Goal: Information Seeking & Learning: Learn about a topic

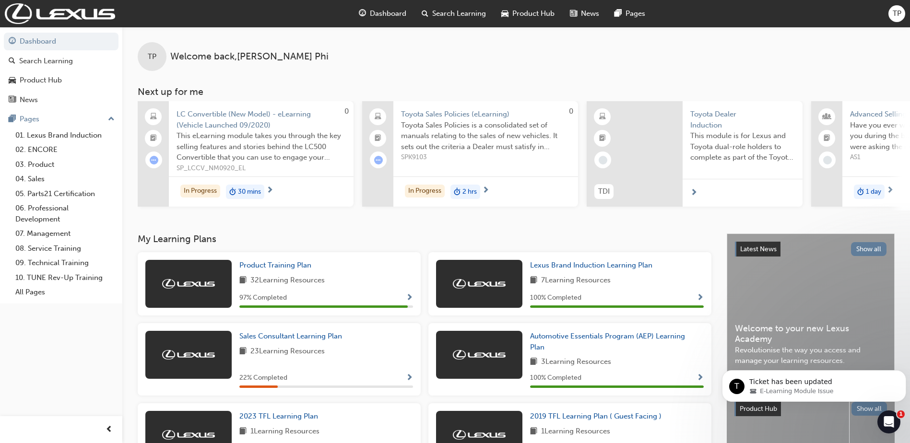
click at [887, 409] on body "T Ticket has been updated E-Learning Module Issue" at bounding box center [814, 383] width 184 height 59
click at [885, 426] on div "Open Intercom Messenger" at bounding box center [887, 421] width 32 height 32
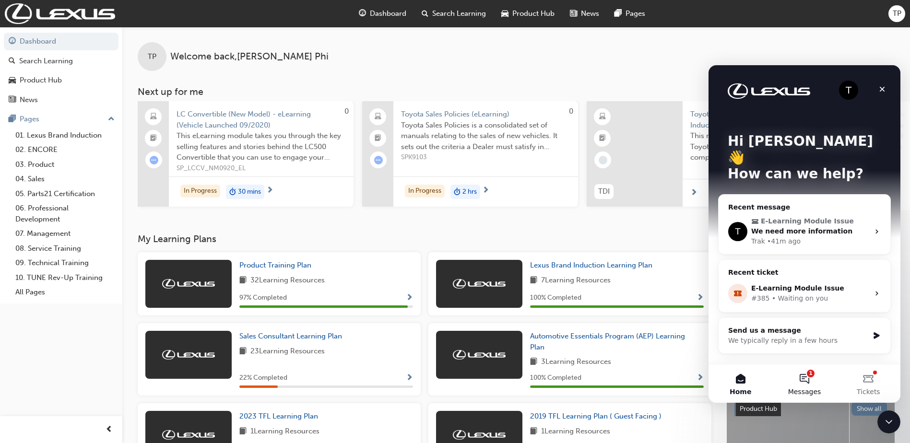
click at [791, 380] on button "1 Messages" at bounding box center [804, 383] width 64 height 38
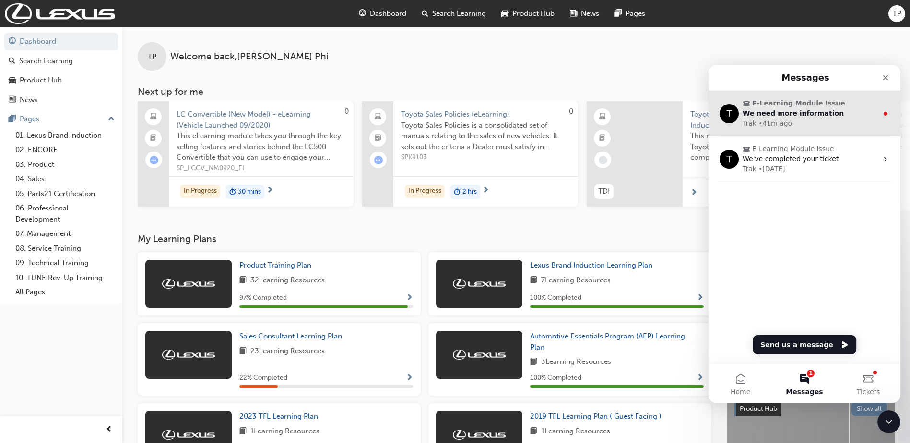
click at [832, 117] on div "We need more information" at bounding box center [809, 113] width 135 height 10
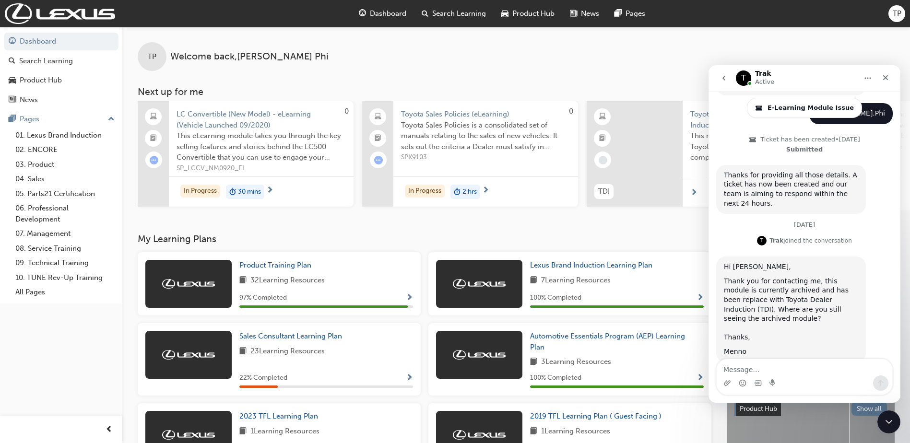
scroll to position [579, 0]
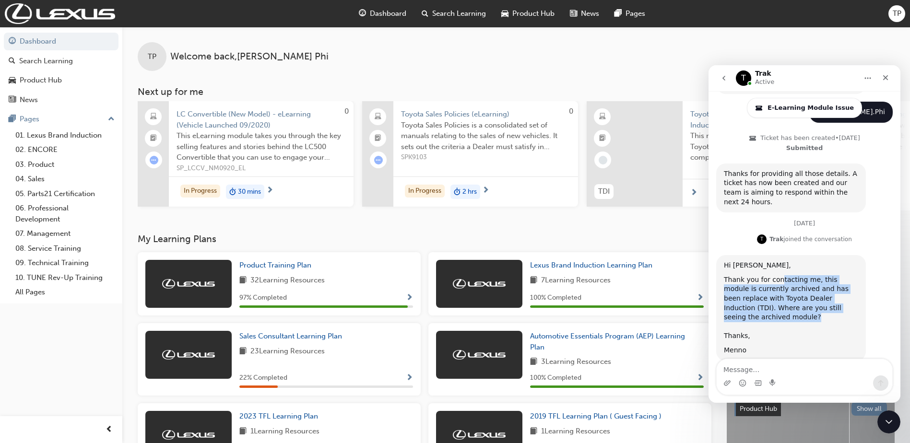
drag, startPoint x: 777, startPoint y: 242, endPoint x: 835, endPoint y: 274, distance: 66.8
click at [835, 275] on div "Thank you for contacting me, this module is currently archived and has been rep…" at bounding box center [791, 308] width 134 height 66
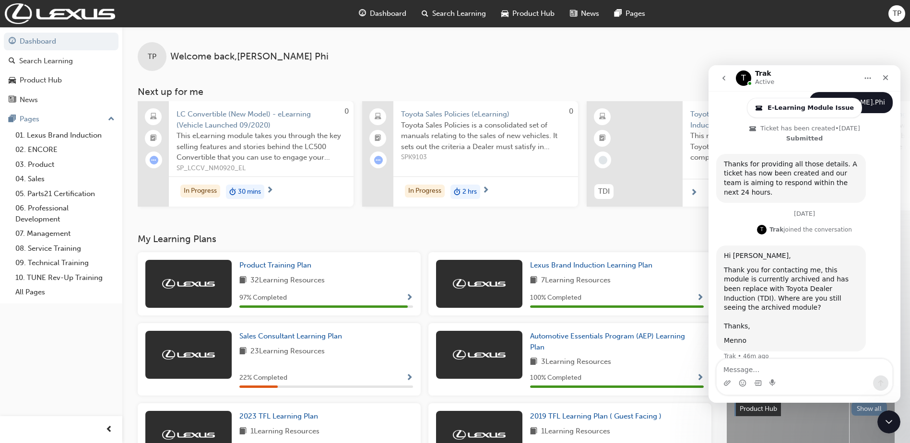
drag, startPoint x: 835, startPoint y: 274, endPoint x: 818, endPoint y: 280, distance: 18.5
click at [817, 281] on div "Thank you for contacting me, this module is currently archived and has been rep…" at bounding box center [791, 299] width 134 height 66
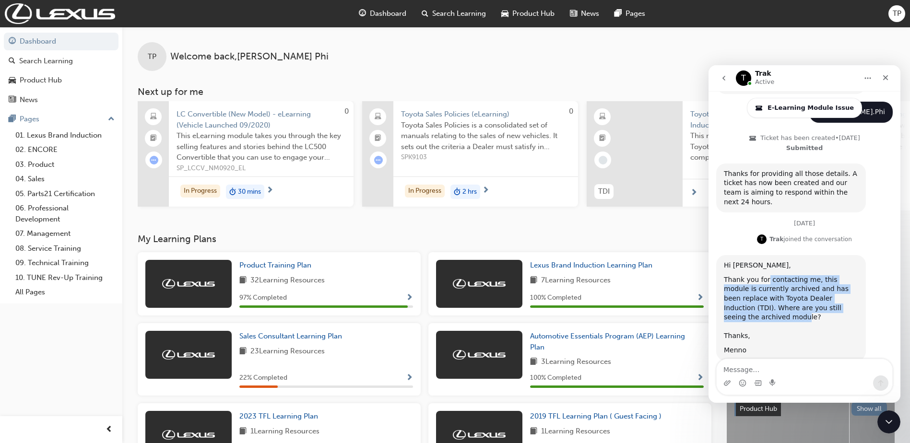
drag, startPoint x: 765, startPoint y: 239, endPoint x: 811, endPoint y: 273, distance: 57.2
click at [811, 275] on div "Thank you for contacting me, this module is currently archived and has been rep…" at bounding box center [791, 308] width 134 height 66
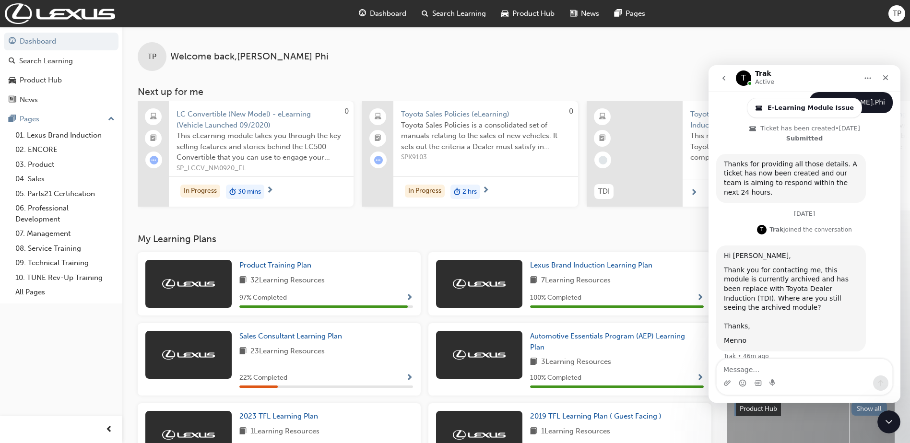
drag, startPoint x: 811, startPoint y: 273, endPoint x: 830, endPoint y: 282, distance: 20.4
click at [830, 282] on div "Thank you for contacting me, this module is currently archived and has been rep…" at bounding box center [791, 299] width 134 height 66
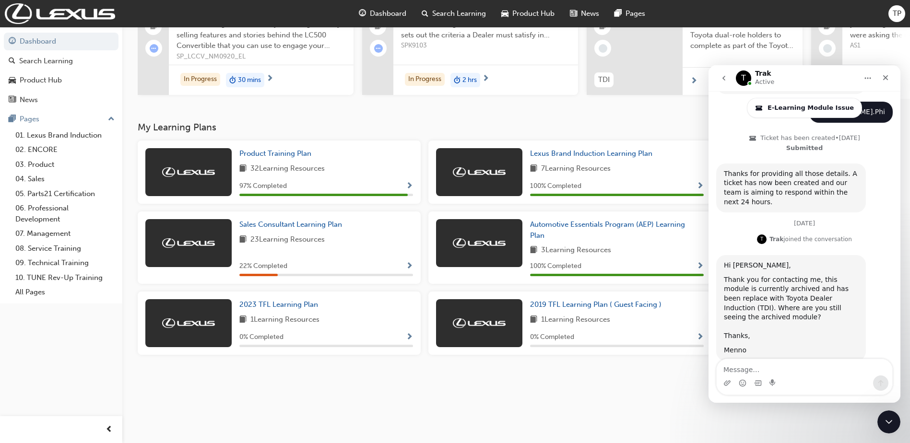
scroll to position [119, 0]
click at [293, 299] on link "2023 TFL Learning Plan" at bounding box center [280, 304] width 82 height 11
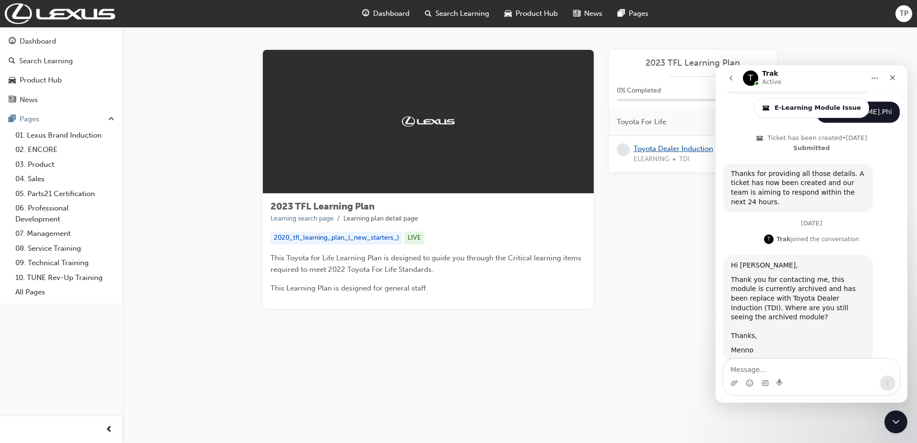
click at [665, 148] on link "Toyota Dealer Induction" at bounding box center [674, 148] width 80 height 9
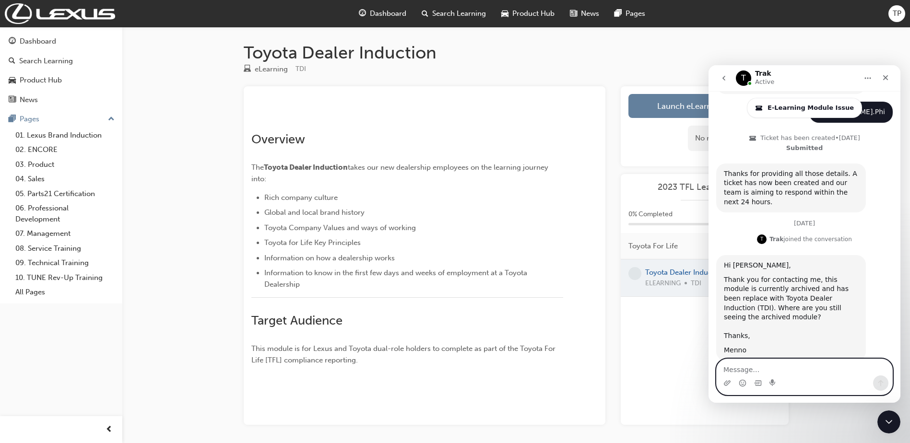
click at [770, 367] on textarea "Message…" at bounding box center [805, 367] width 176 height 16
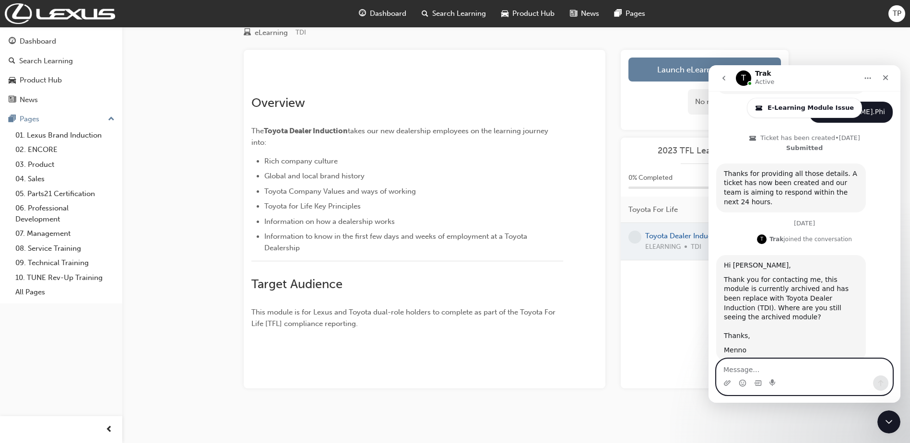
scroll to position [175, 0]
click at [786, 369] on textarea "Message…" at bounding box center [805, 367] width 176 height 16
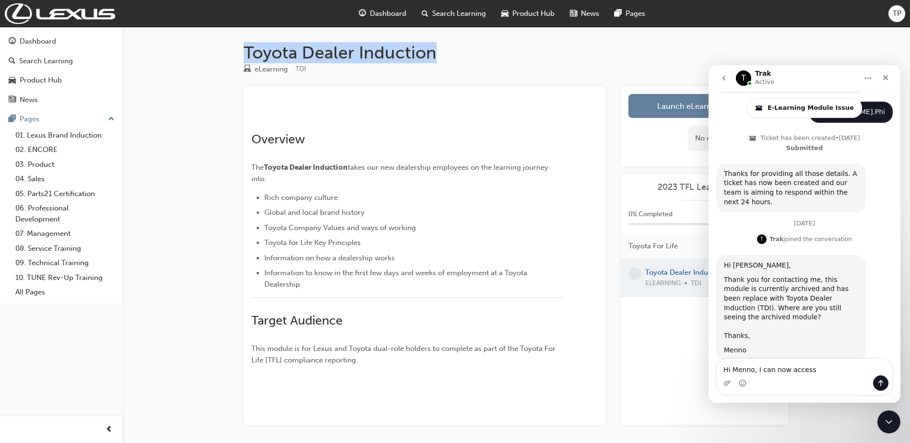
drag, startPoint x: 281, startPoint y: 50, endPoint x: 442, endPoint y: 53, distance: 161.6
click at [442, 53] on div "Toyota Dealer Induction eLearning TDI ﻿ Overview The Toyota Dealer Induction ta…" at bounding box center [516, 248] width 576 height 413
drag, startPoint x: 442, startPoint y: 53, endPoint x: 427, endPoint y: 49, distance: 15.8
copy h1 "Toyota Dealer Induction"
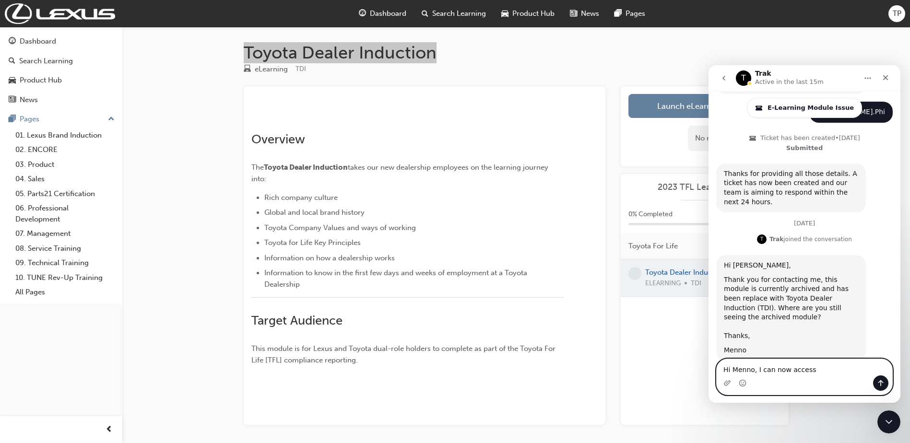
click at [810, 368] on textarea "Hi Menno, I can now access" at bounding box center [805, 367] width 176 height 16
paste textarea "Toyota Dealer Induction"
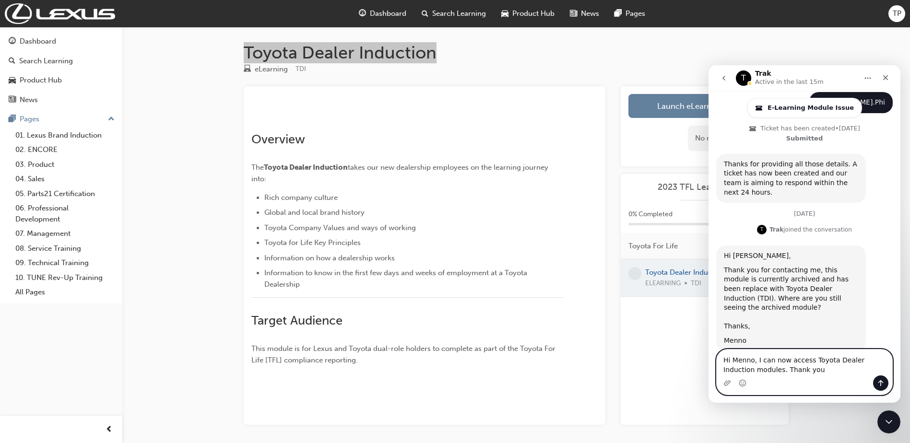
type textarea "Hi Menno, I can now access Toyota Dealer Induction modules. Thank you"
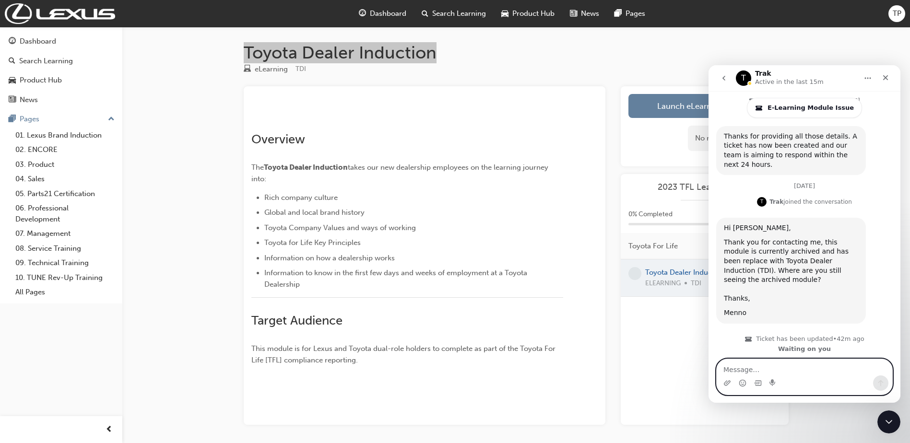
scroll to position [617, 0]
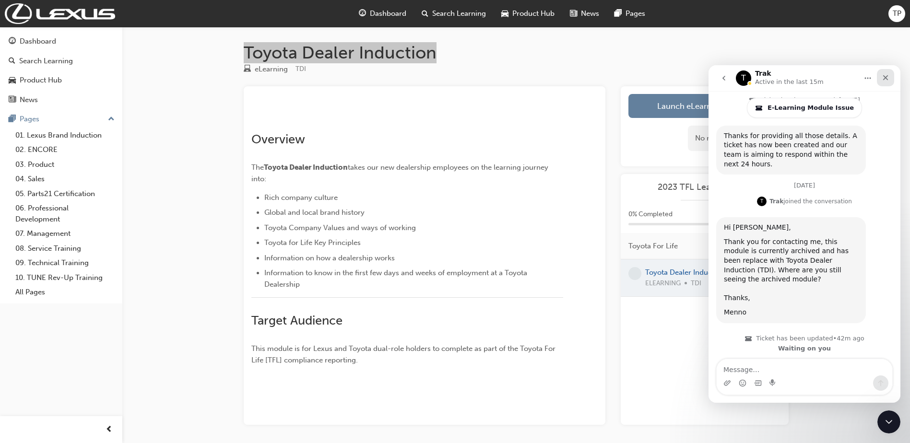
click at [886, 80] on icon "Close" at bounding box center [886, 78] width 8 height 8
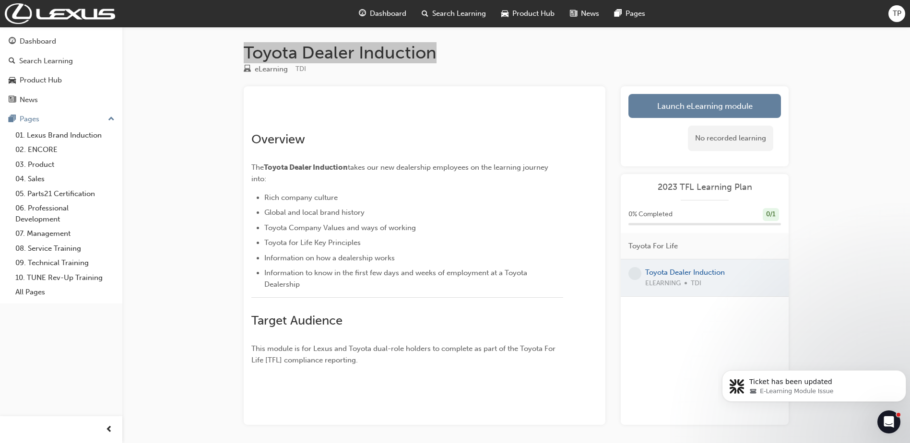
scroll to position [650, 0]
click at [418, 70] on div "eLearning TDI" at bounding box center [516, 71] width 545 height 16
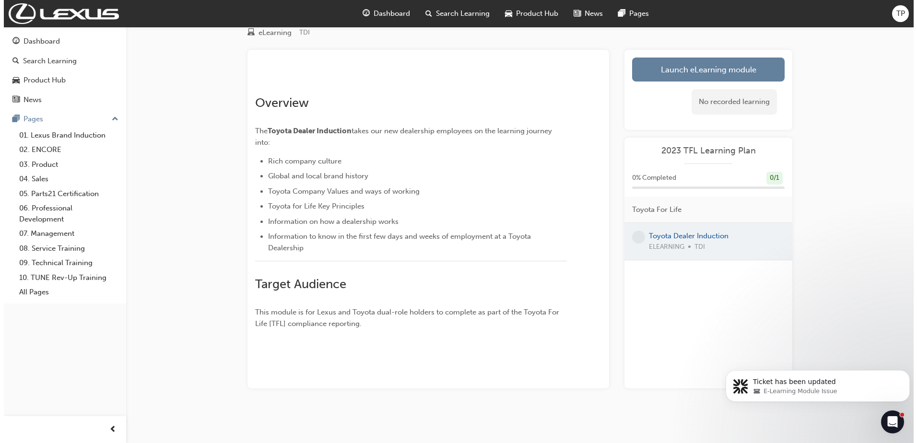
scroll to position [0, 0]
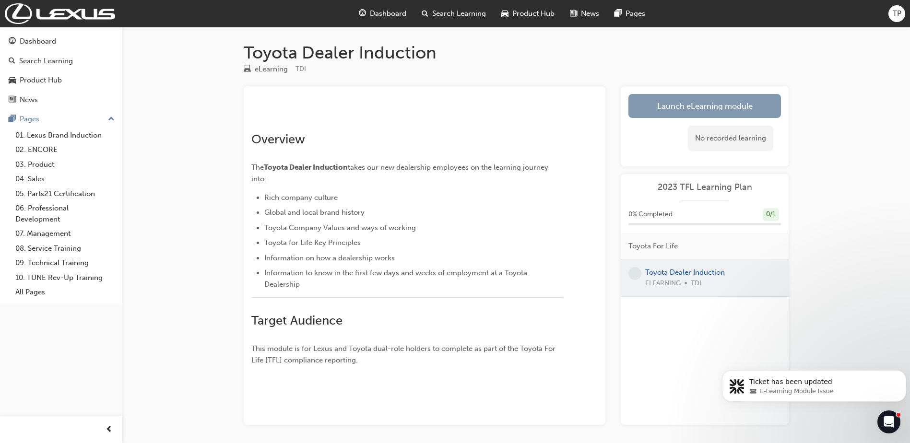
click at [708, 95] on link "Launch eLearning module" at bounding box center [704, 106] width 153 height 24
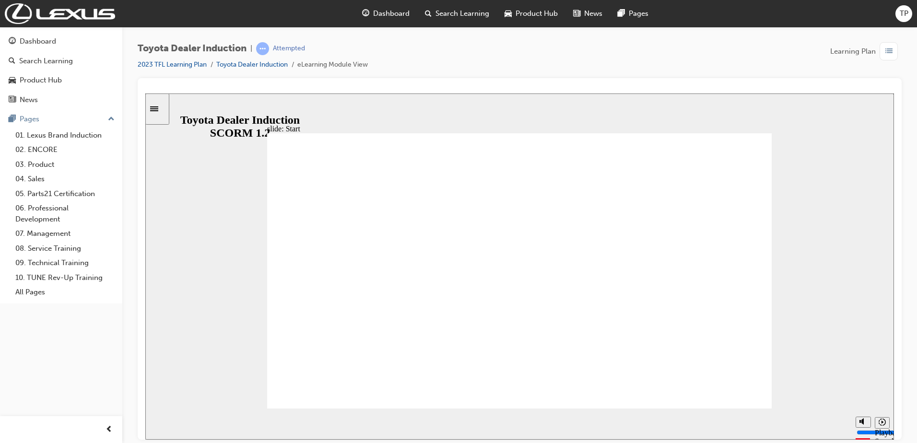
click at [178, 102] on div "0:51 / 0:58" at bounding box center [161, 97] width 33 height 9
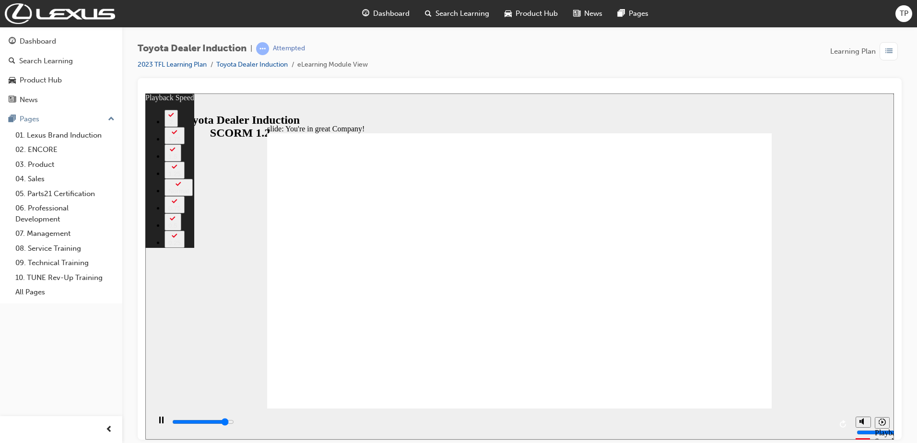
type input "6900"
type input "0"
type input "7100"
type input "0"
type input "7400"
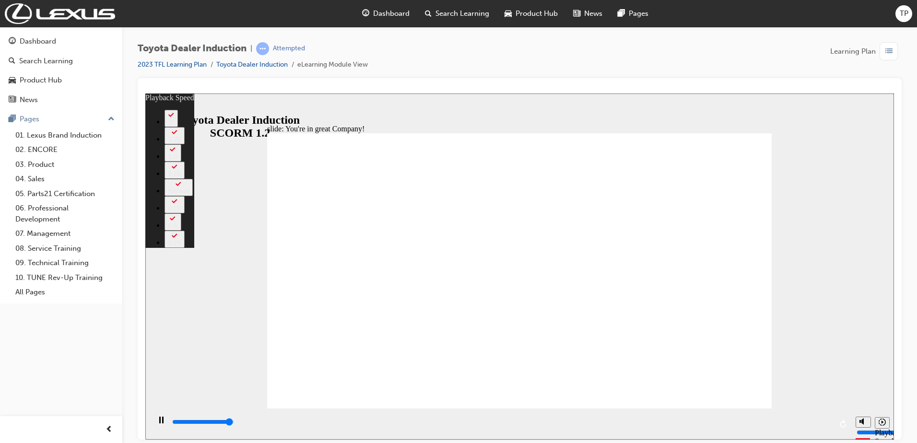
type input "1"
type input "7500"
type input "6"
type input "5"
type input "6"
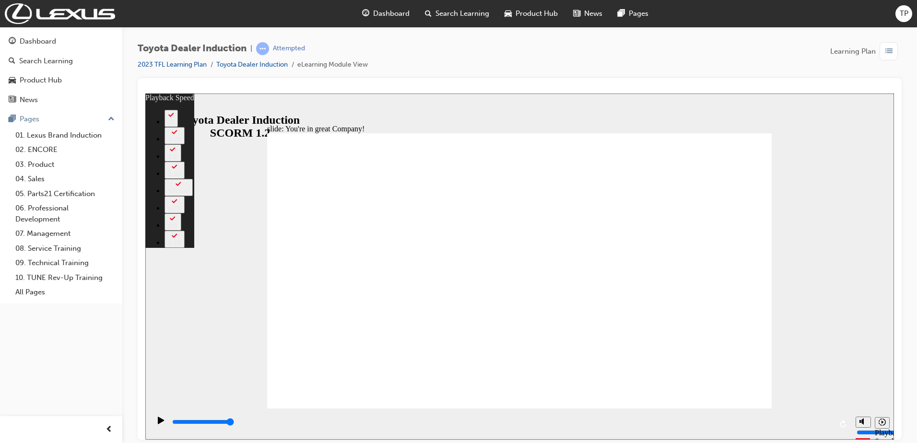
type input "5"
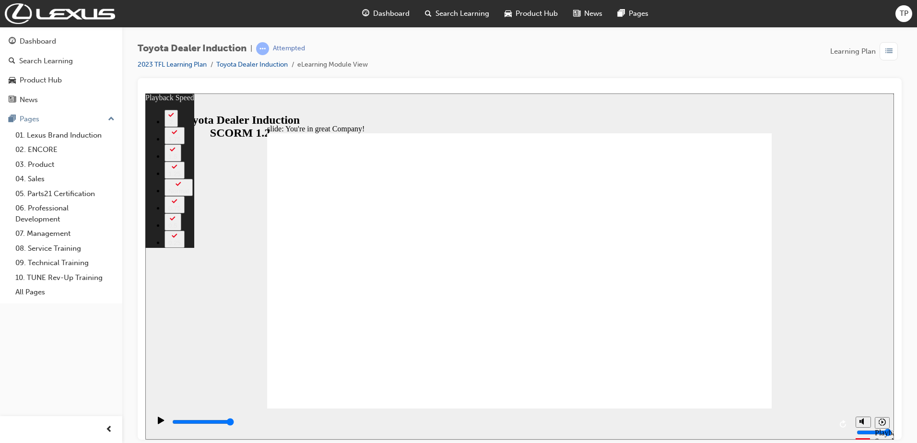
type input "156"
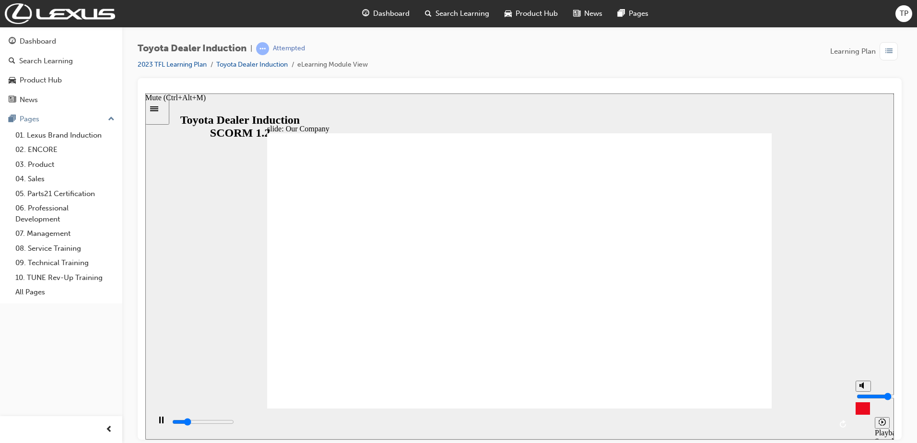
type input "4600"
type input "2"
type input "4800"
type input "2"
click at [863, 400] on input "volume" at bounding box center [888, 396] width 62 height 8
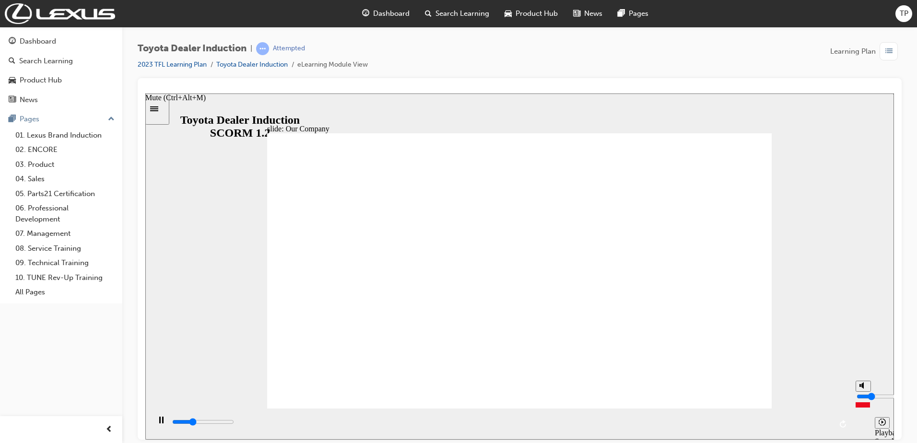
click at [862, 399] on input "volume" at bounding box center [888, 396] width 62 height 8
click at [861, 398] on input "volume" at bounding box center [888, 396] width 62 height 8
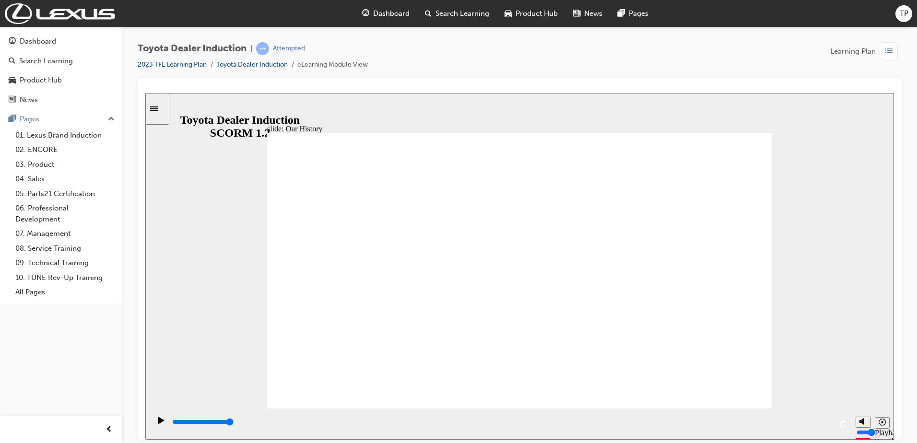
drag, startPoint x: 686, startPoint y: 281, endPoint x: 706, endPoint y: 262, distance: 27.2
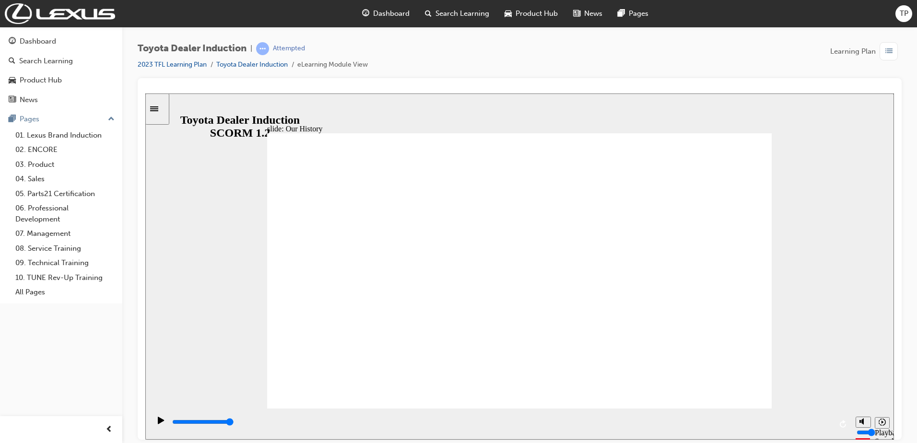
click at [155, 422] on div "Play (Ctrl+Alt+P)" at bounding box center [161, 424] width 16 height 16
drag, startPoint x: 371, startPoint y: 353, endPoint x: 527, endPoint y: 353, distance: 155.9
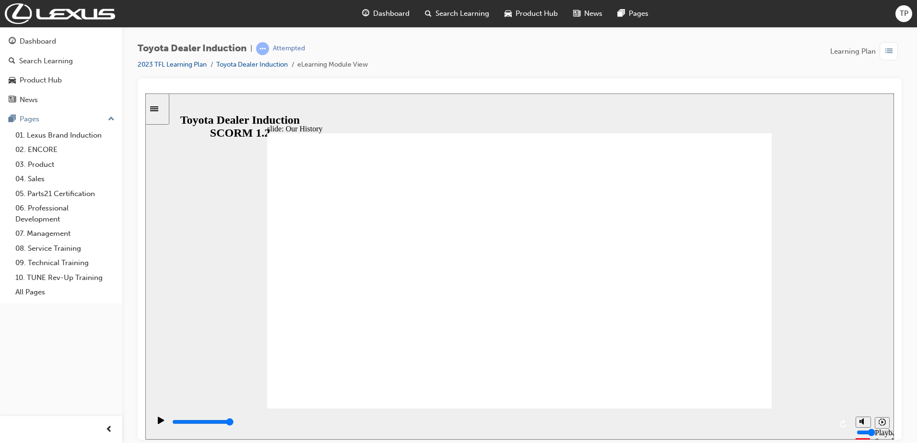
drag, startPoint x: 521, startPoint y: 353, endPoint x: 682, endPoint y: 356, distance: 161.7
type input "4100"
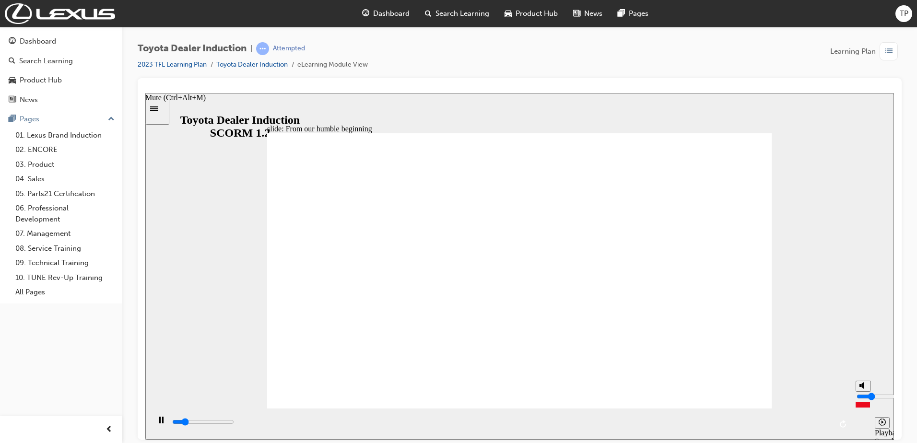
type input "0"
type input "4300"
type input "0"
click at [862, 400] on input "volume" at bounding box center [888, 396] width 62 height 8
type input "24400"
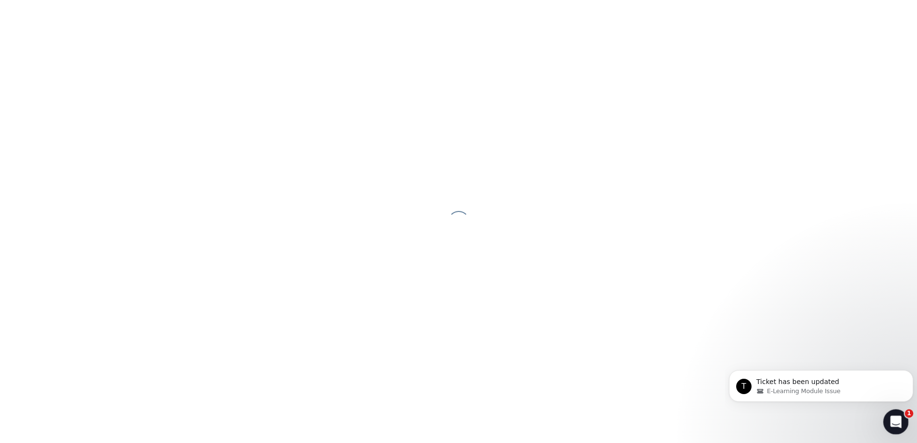
click at [898, 424] on icon "Open Intercom Messenger" at bounding box center [895, 421] width 16 height 16
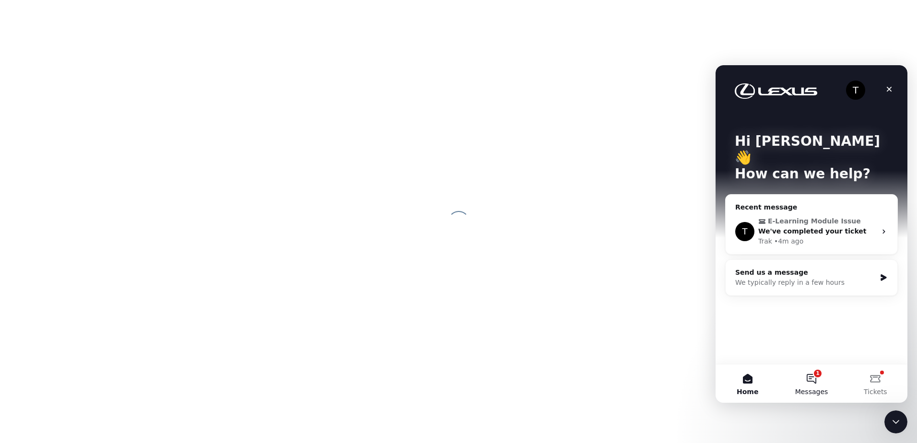
click at [817, 388] on span "Messages" at bounding box center [811, 391] width 33 height 7
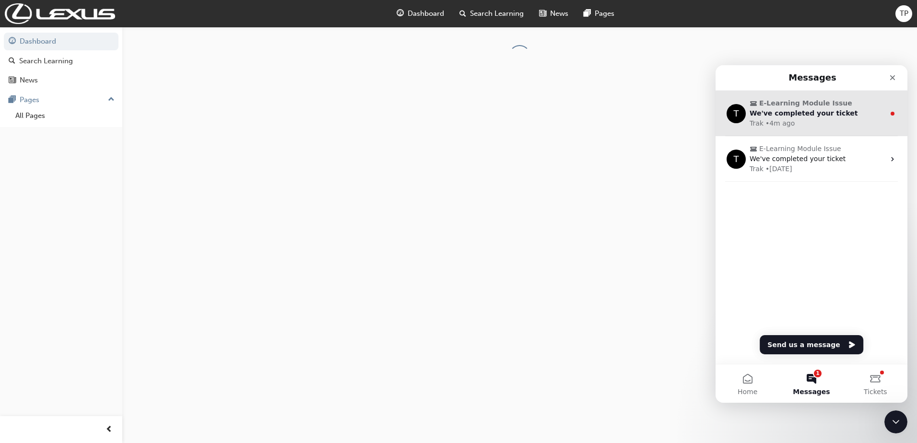
click at [811, 106] on span "E-Learning Module Issue" at bounding box center [805, 103] width 93 height 10
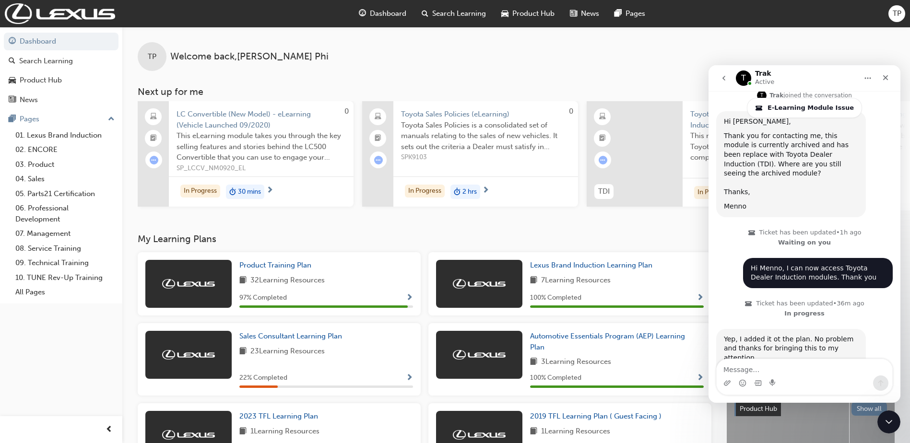
scroll to position [735, 0]
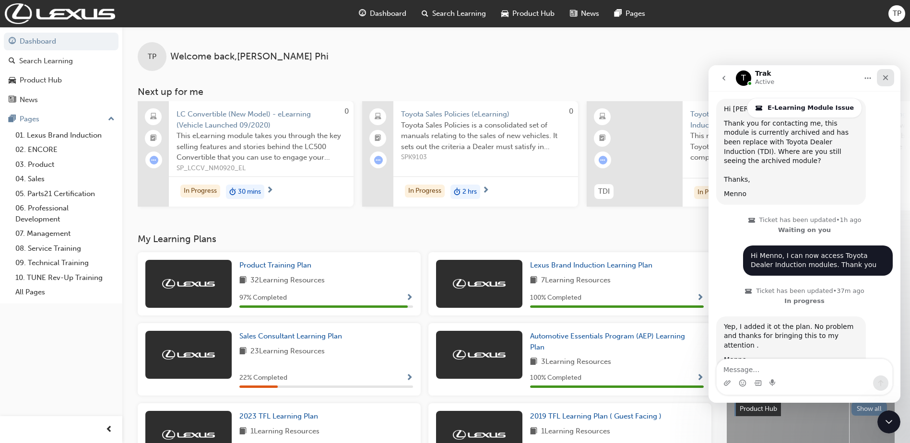
click at [888, 75] on icon "Close" at bounding box center [886, 78] width 8 height 8
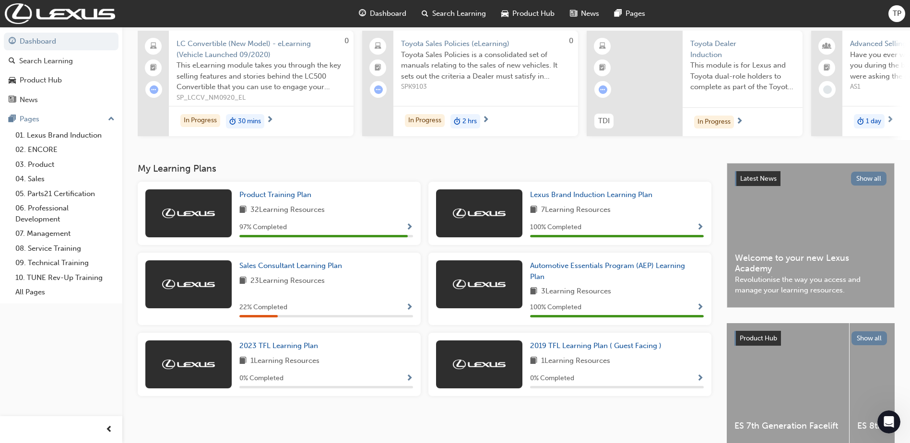
scroll to position [96, 0]
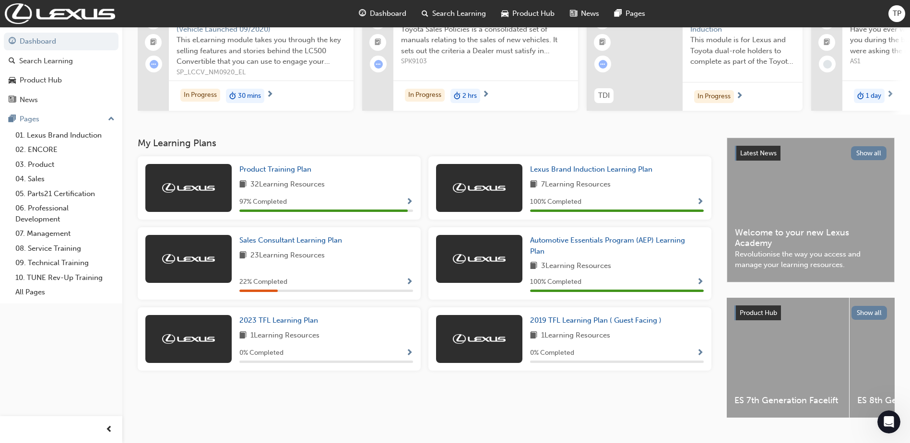
scroll to position [735, 0]
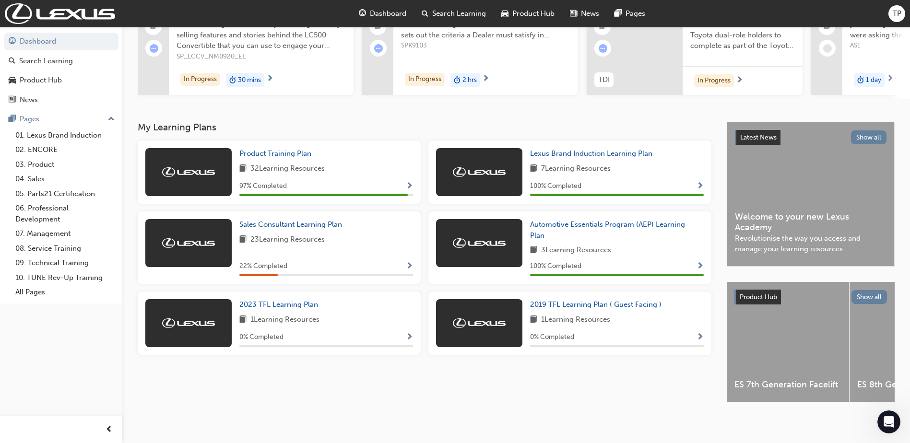
scroll to position [119, 0]
click at [294, 300] on span "2023 TFL Learning Plan" at bounding box center [278, 304] width 79 height 9
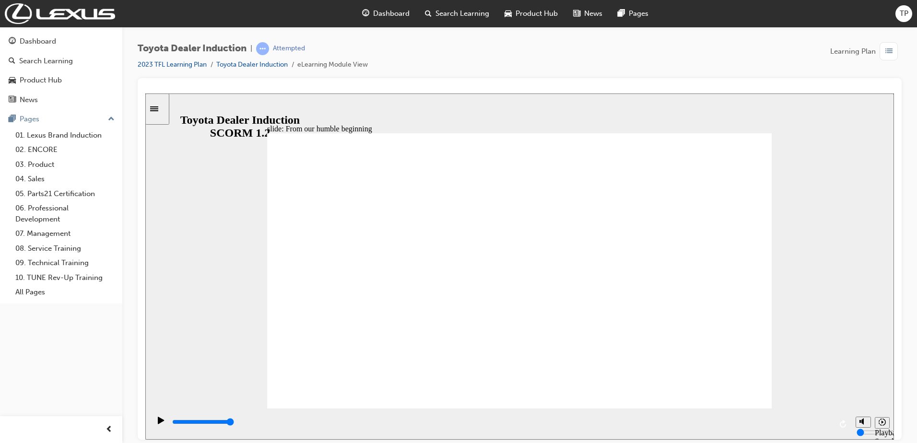
click at [863, 400] on input "volume" at bounding box center [888, 396] width 62 height 8
type input "4600"
type input "2"
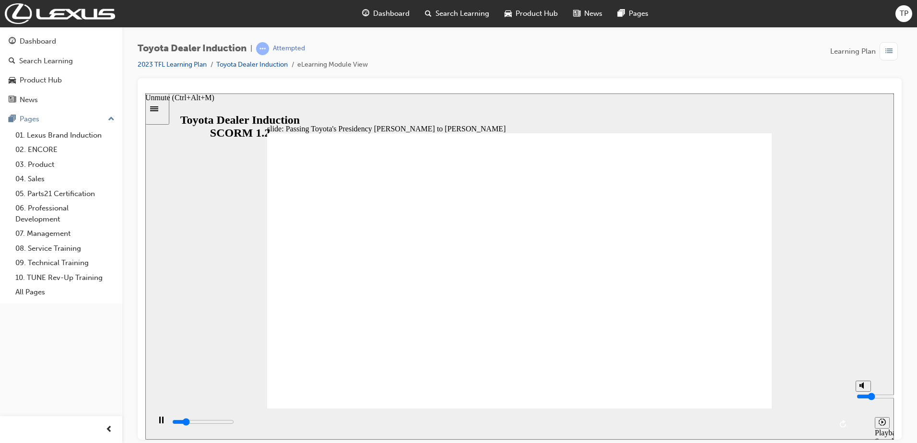
click at [863, 400] on input "volume" at bounding box center [888, 396] width 62 height 8
click at [863, 396] on input "volume" at bounding box center [888, 396] width 62 height 8
type input "12500"
type input "5"
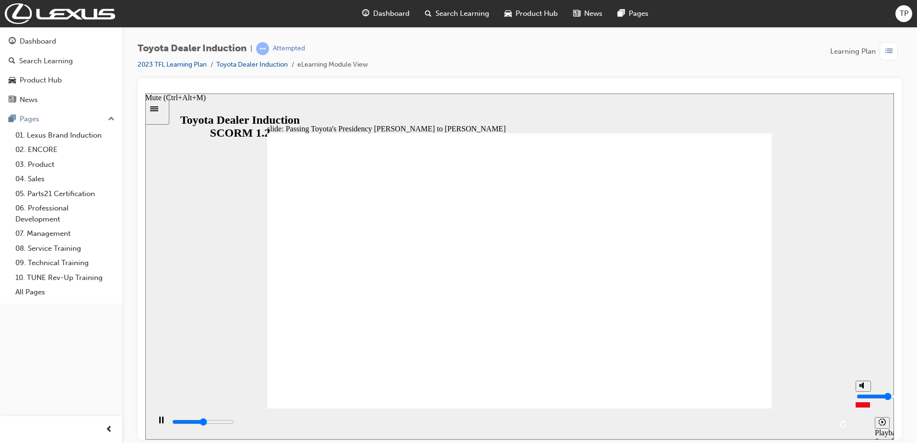
type input "12600"
type input "5"
click at [861, 395] on input "volume" at bounding box center [888, 396] width 62 height 8
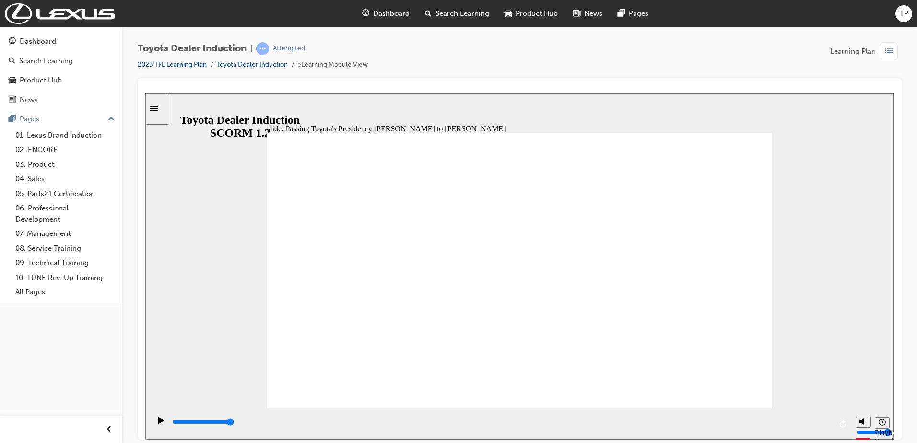
type input "5000"
radio input "false"
radio input "true"
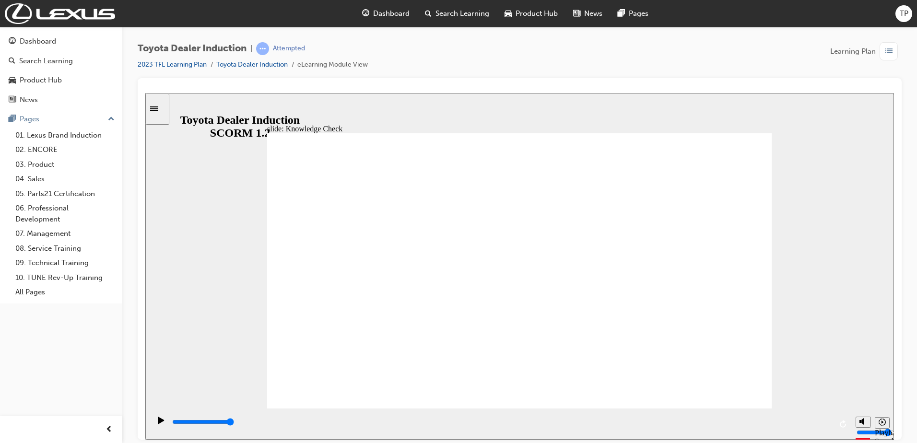
type input "4700"
radio input "true"
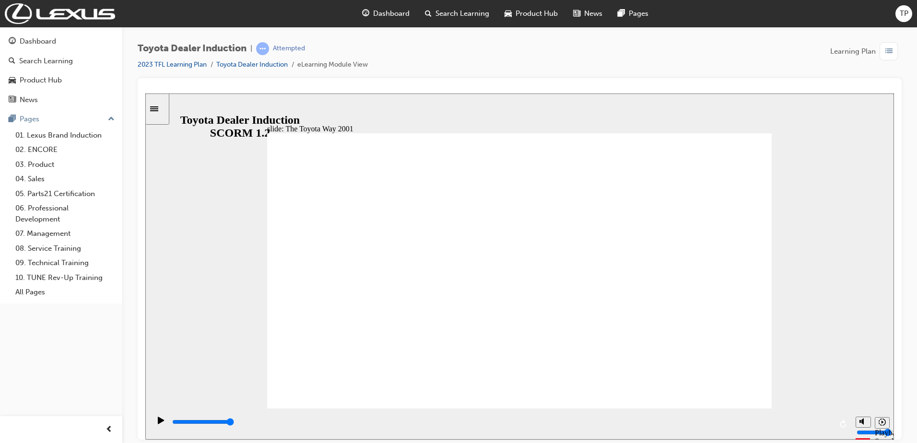
drag, startPoint x: 763, startPoint y: 134, endPoint x: 749, endPoint y: 136, distance: 13.6
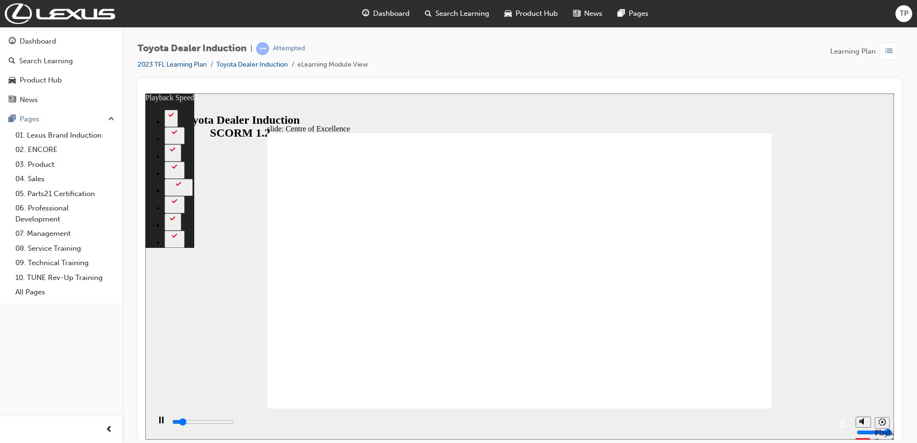
type input "1900"
type input "0"
type input "2100"
type input "1"
type input "2400"
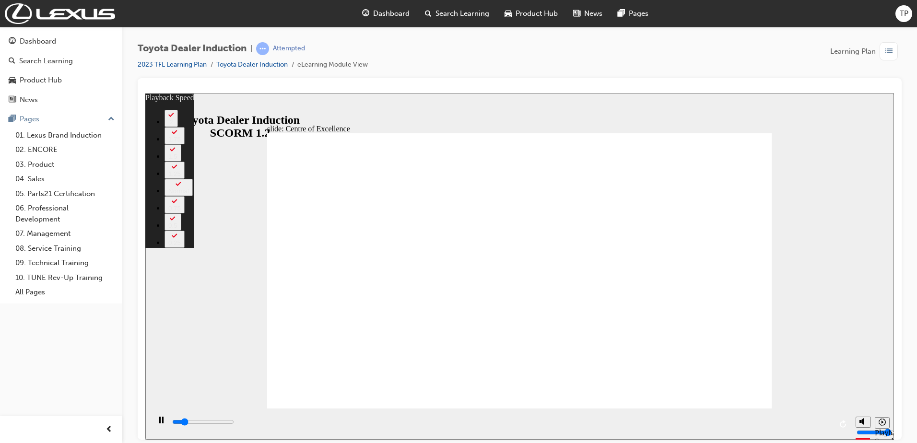
type input "1"
type input "2700"
type input "1"
type input "2900"
type input "1"
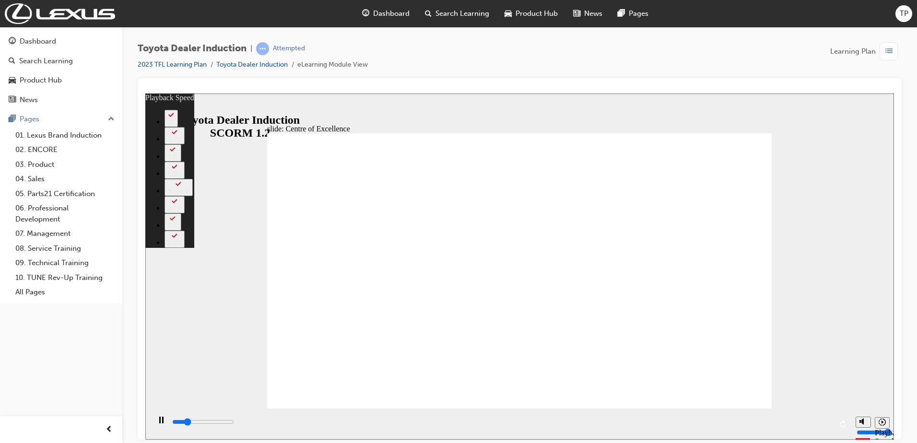
type input "3200"
type input "2"
type input "3200"
type input "2"
type input "3500"
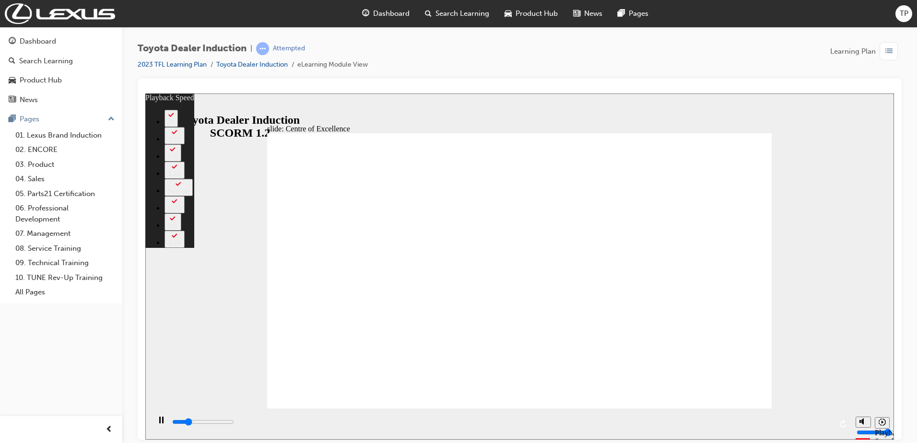
type input "2"
type input "3700"
type input "2"
type input "4000"
type input "2"
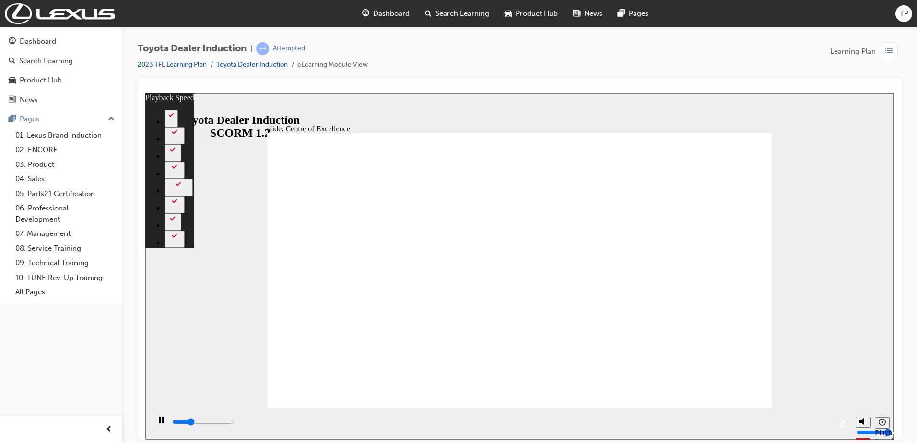
type input "4300"
type input "3"
type input "4500"
type input "3"
type input "4500"
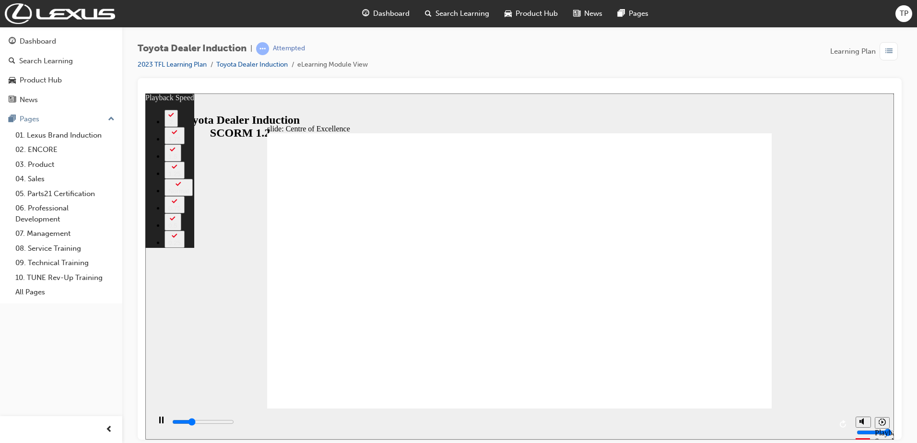
type input "3"
type input "4800"
type input "3"
type input "5100"
type input "3"
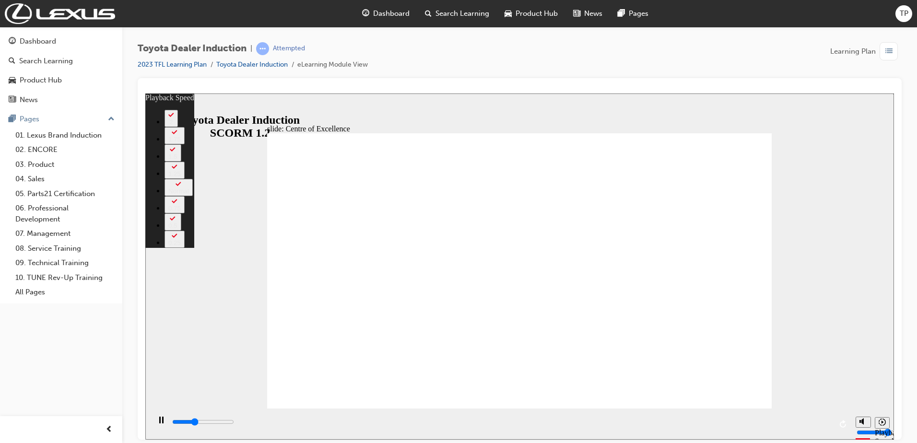
type input "5300"
type input "4"
type input "5600"
type input "4"
type input "5900"
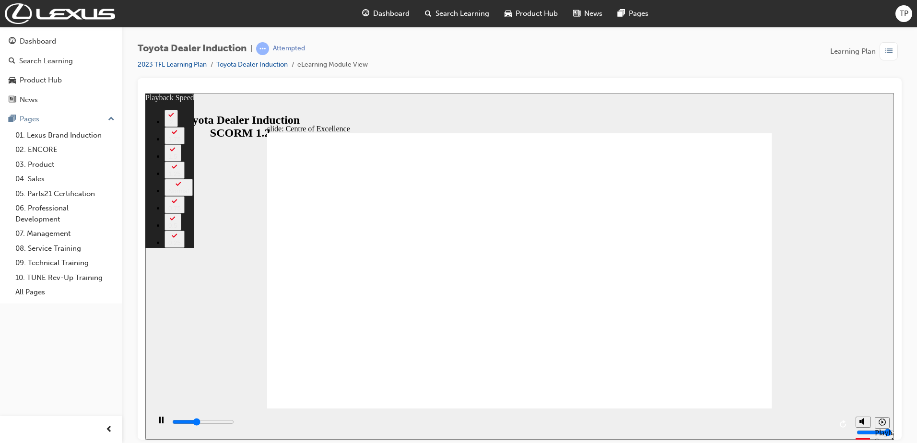
type input "4"
type input "6100"
type input "4"
type input "6400"
type input "5"
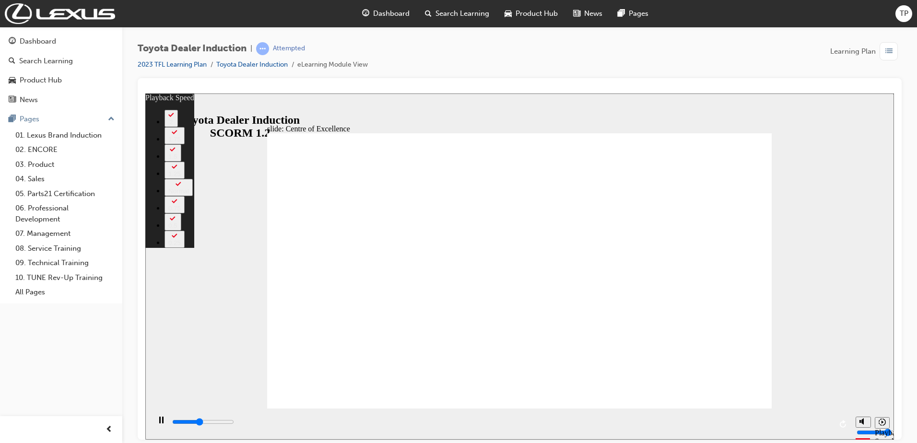
type input "6700"
type input "5"
type input "6900"
type input "5"
type input "7200"
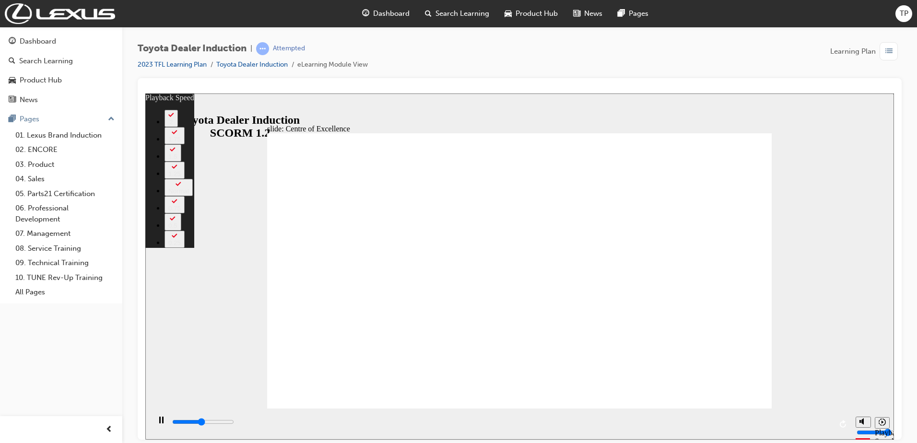
type input "6"
type input "7500"
type input "6"
type input "7700"
type input "6"
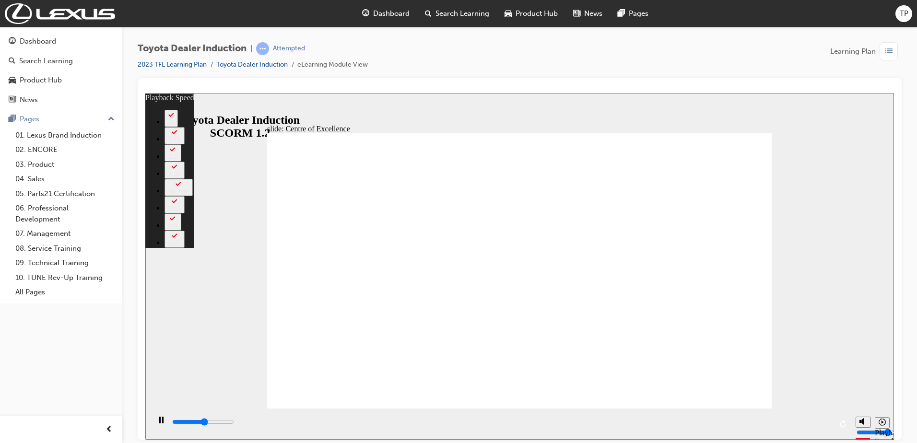
type input "8000"
type input "6"
type input "8300"
type input "7"
type input "8500"
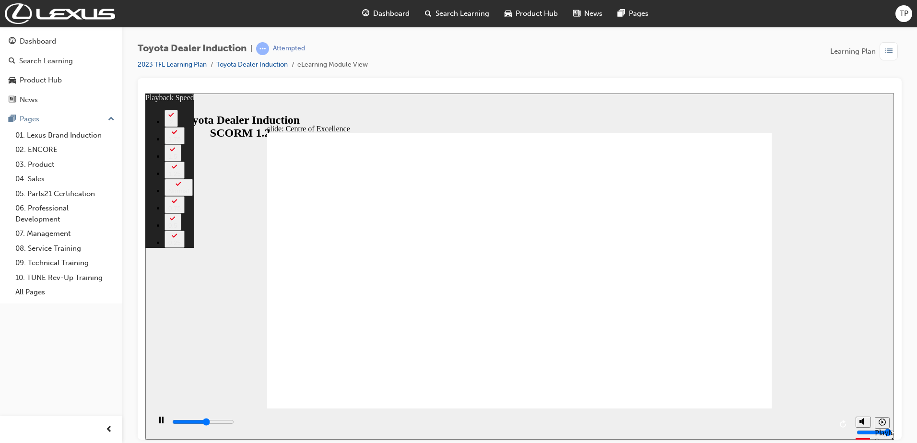
type input "7"
type input "8800"
type input "7"
type input "9100"
type input "7"
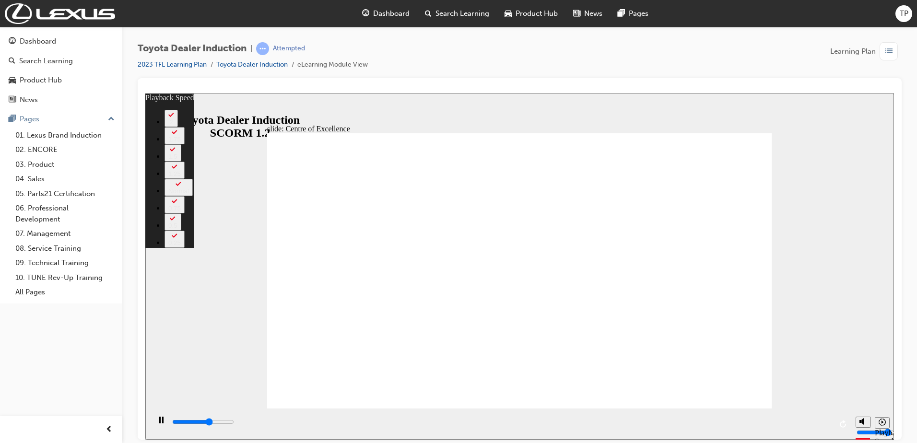
type input "9300"
type input "8"
type input "9600"
type input "8"
type input "9600"
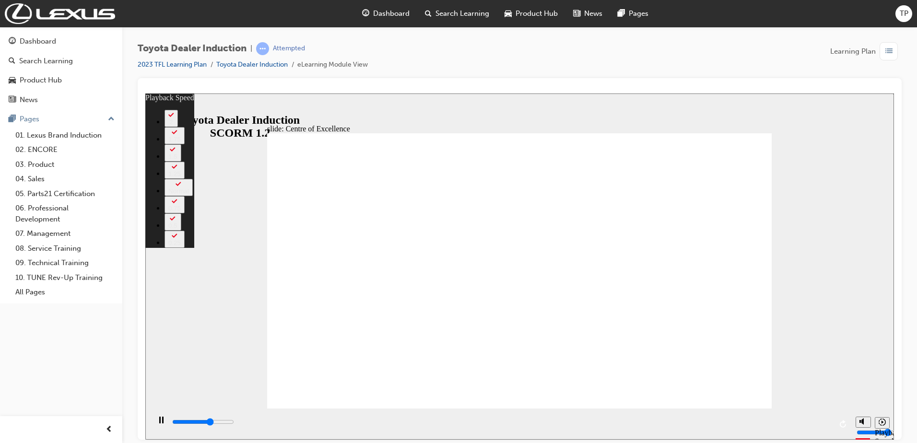
type input "8"
type input "9800"
type input "8"
type input "10100"
type input "8"
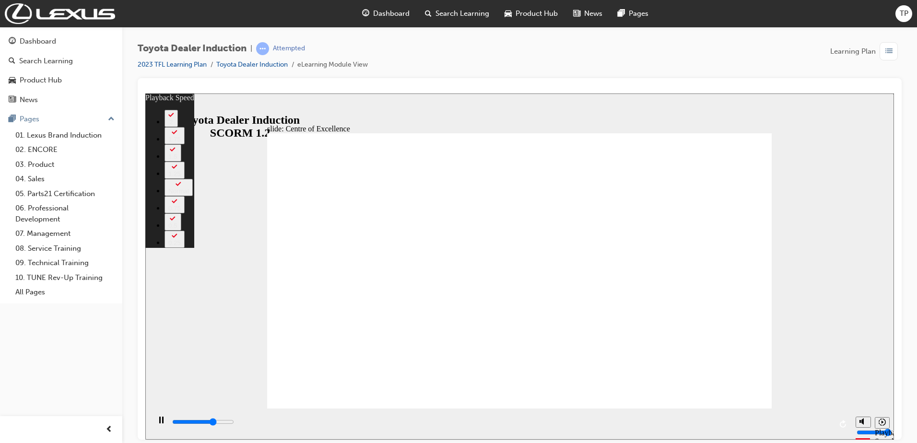
type input "10400"
type input "9"
type input "10600"
type input "9"
type input "10900"
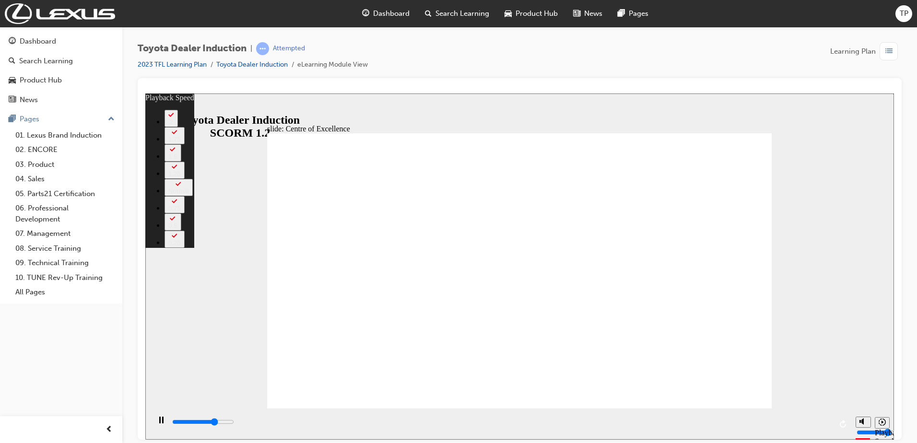
type input "9"
type input "11200"
type input "10"
type input "11400"
type input "10"
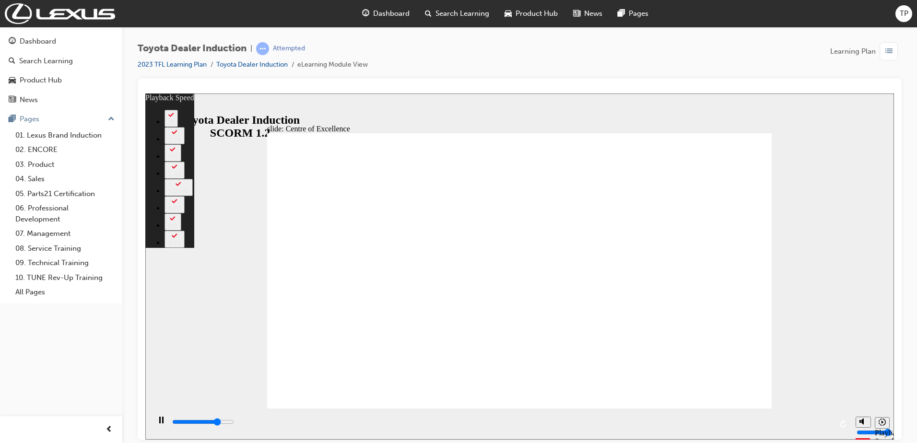
type input "11700"
type input "10"
type input "12000"
type input "10"
type input "12300"
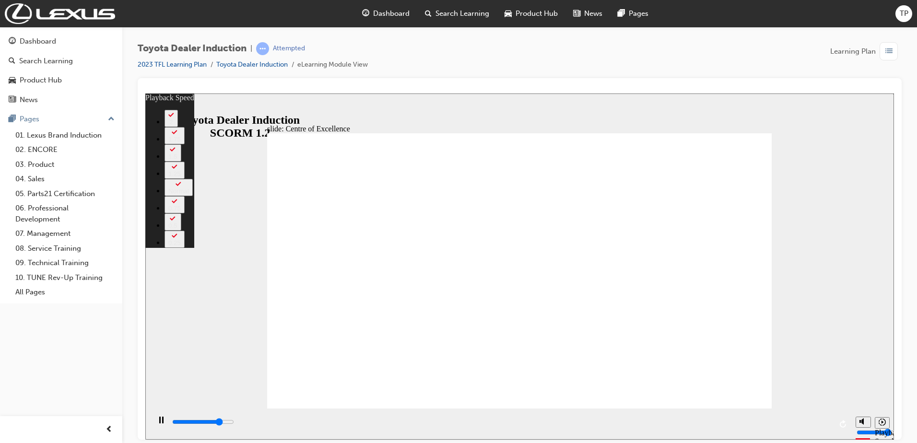
type input "11"
type input "12500"
type input "11"
type input "12800"
type input "11"
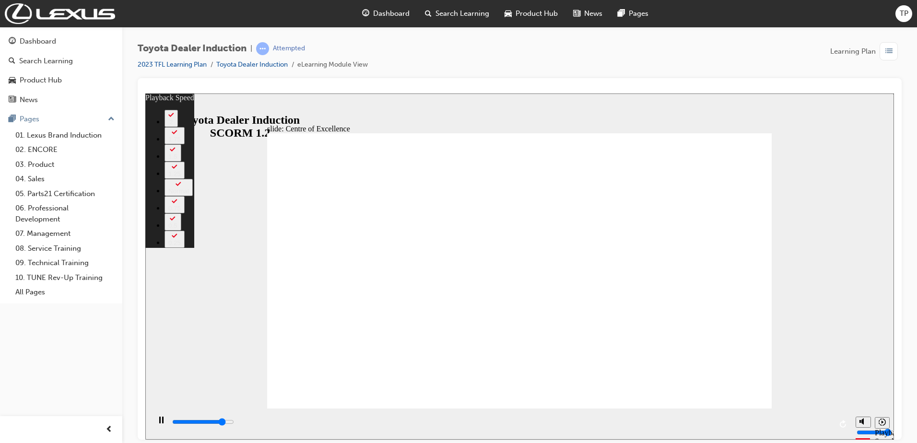
type input "13000"
type input "11"
type input "13300"
type input "12"
type input "13600"
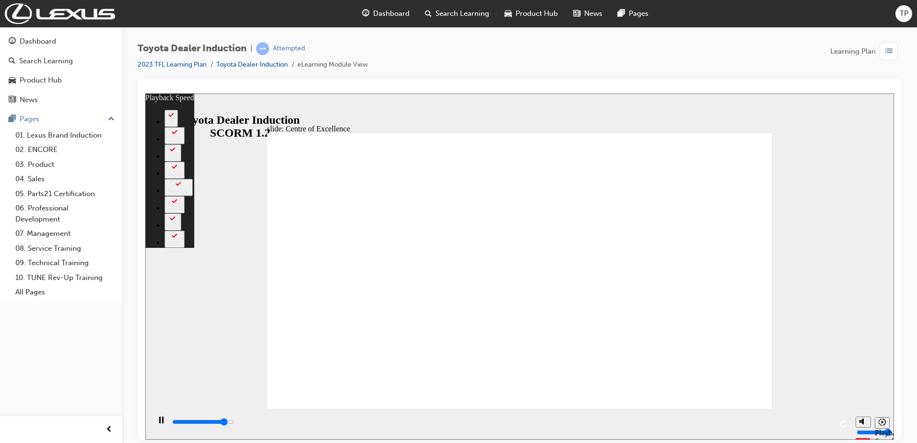
type input "12"
type input "13800"
type input "12"
type input "14100"
type input "12"
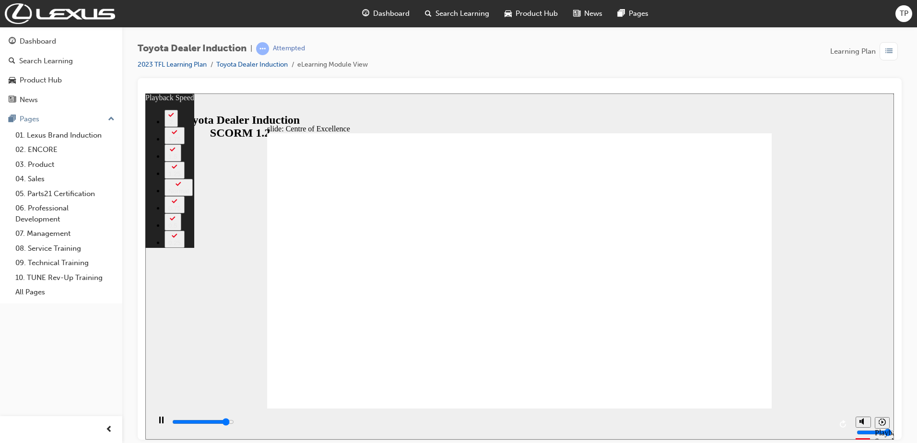
type input "14100"
type input "12"
type input "14300"
type input "13"
type input "14600"
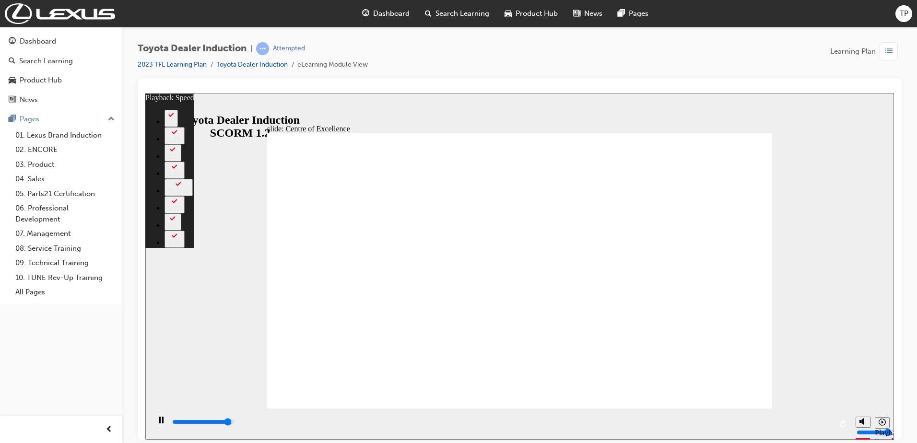
type input "13"
type input "14900"
type input "13"
type input "15200"
type input "14"
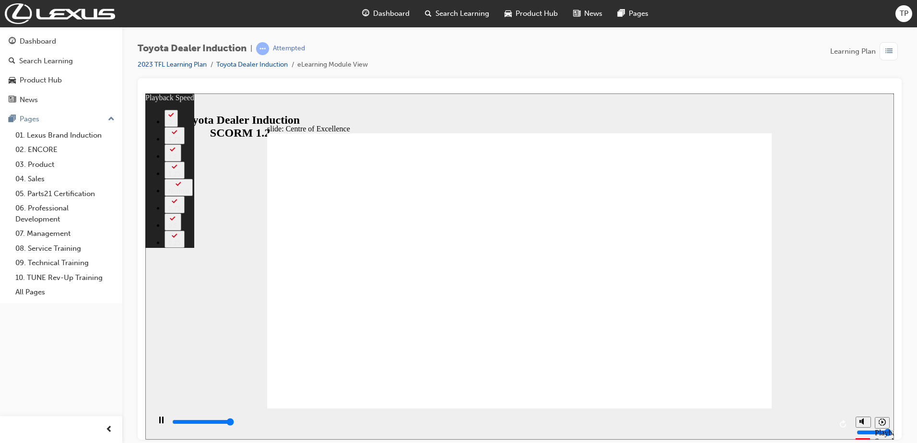
type input "15300"
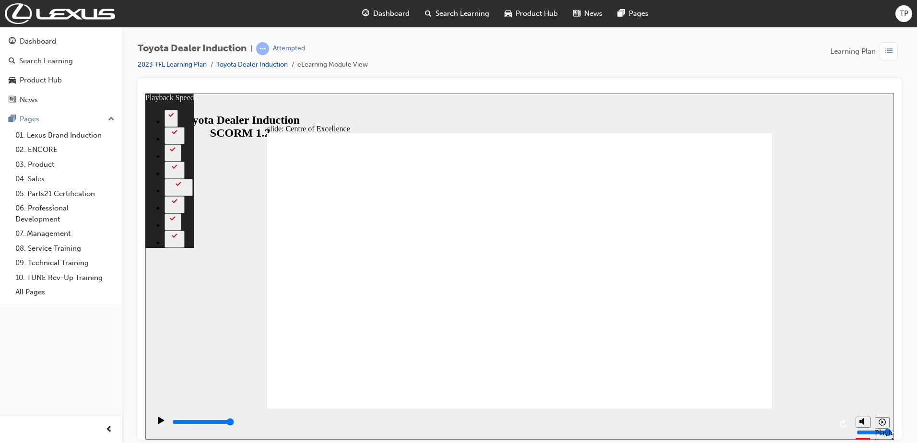
drag, startPoint x: 724, startPoint y: 391, endPoint x: 758, endPoint y: 391, distance: 34.5
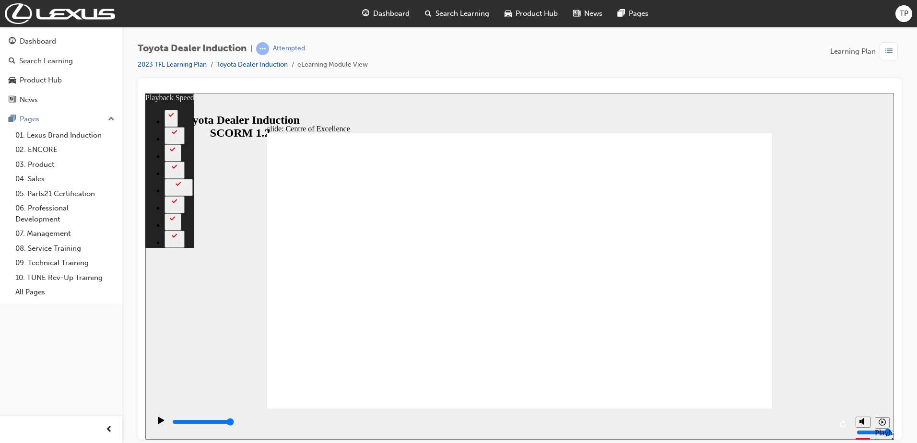
type input "245"
